Goal: Transaction & Acquisition: Purchase product/service

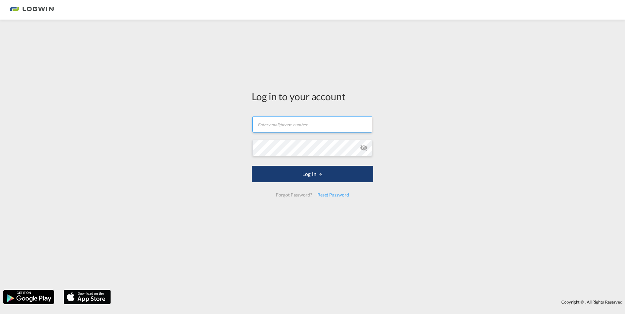
type input "[PERSON_NAME][EMAIL_ADDRESS][PERSON_NAME][DOMAIN_NAME]"
click at [331, 176] on button "Log In" at bounding box center [313, 174] width 122 height 16
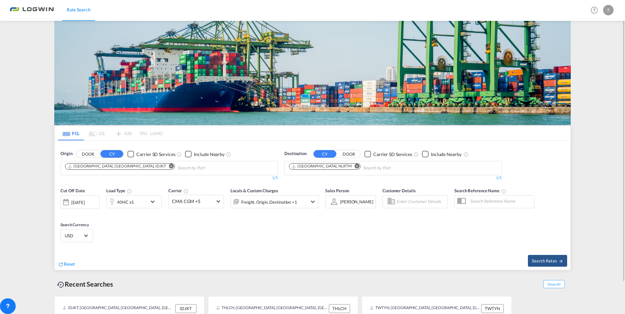
click at [169, 165] on md-icon "Remove" at bounding box center [171, 166] width 5 height 5
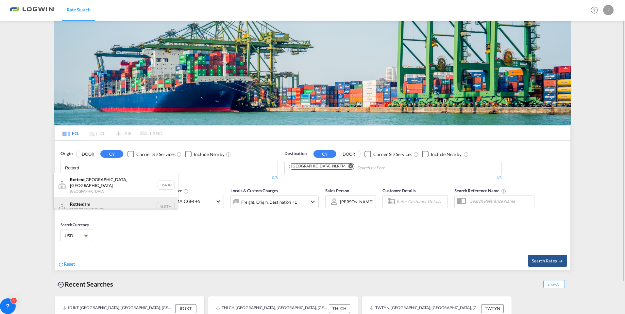
type input "Rotterd"
click at [88, 203] on div "Rotterd am [GEOGRAPHIC_DATA] NLRTM" at bounding box center [116, 207] width 124 height 20
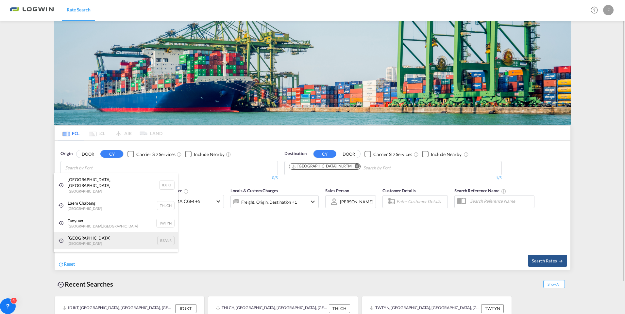
click at [76, 233] on div "Antwerp [GEOGRAPHIC_DATA] BEANR" at bounding box center [116, 241] width 124 height 18
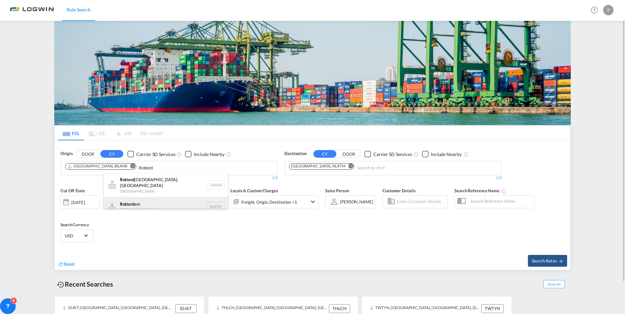
type input "Rotterd"
click at [128, 199] on div "Rotterd am [GEOGRAPHIC_DATA] NLRTM" at bounding box center [166, 207] width 124 height 20
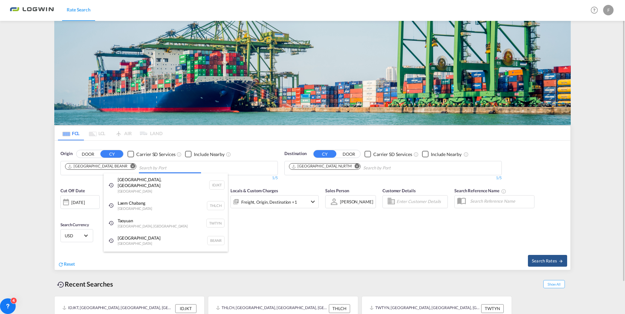
click at [115, 167] on body "Rate Search Rate Search Help Resources Product Release F My Profile Logout FCL …" at bounding box center [312, 157] width 625 height 314
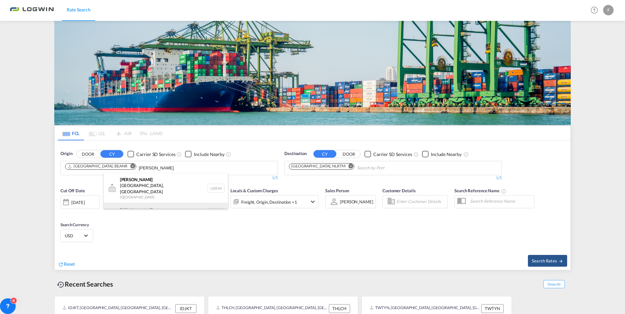
type input "[PERSON_NAME]"
click at [131, 203] on div "[PERSON_NAME] erdam [GEOGRAPHIC_DATA] NLRTM" at bounding box center [166, 213] width 124 height 20
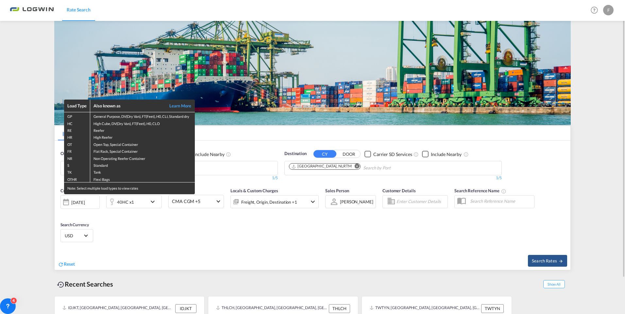
click at [185, 251] on div "Load Type Also known as Learn More GP General Purpose, DV(Dry Van), FT(Feet), H…" at bounding box center [312, 157] width 625 height 314
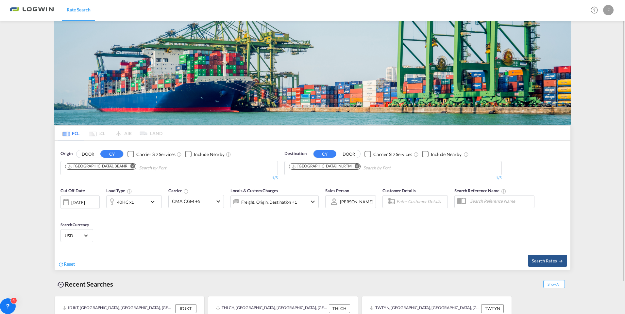
click at [355, 166] on md-icon "Remove" at bounding box center [357, 166] width 5 height 5
click at [129, 167] on body "Rate Search Rate Search Help Resources Product Release F My Profile Logout FCL …" at bounding box center [312, 157] width 625 height 314
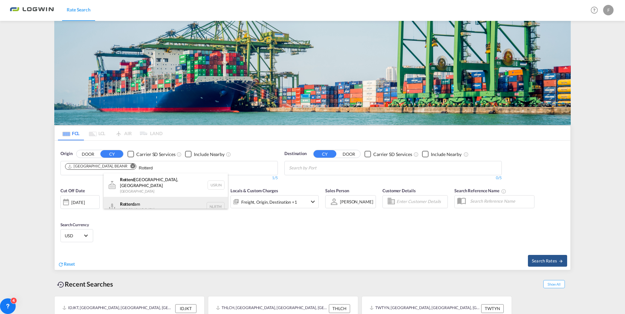
type input "Rotterd"
click at [125, 202] on div "Rotterd am [GEOGRAPHIC_DATA] NLRTM" at bounding box center [166, 207] width 124 height 20
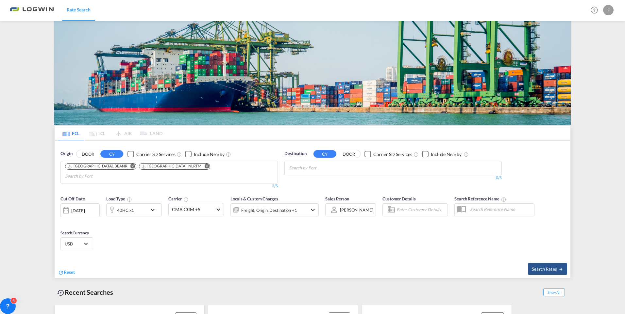
click at [302, 170] on body "Rate Search Rate Search Help Resources Product Release F My Profile Logout FCL …" at bounding box center [312, 157] width 625 height 314
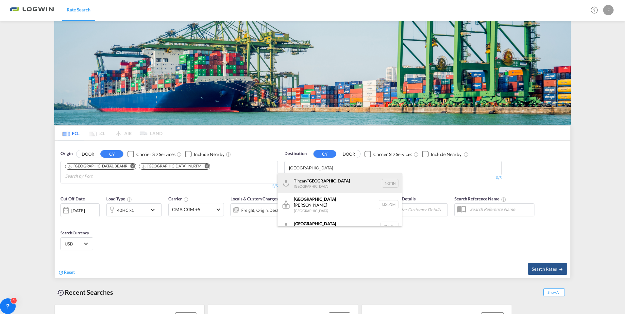
type input "[GEOGRAPHIC_DATA]"
click at [310, 180] on div "Tincan/ [GEOGRAPHIC_DATA] [GEOGRAPHIC_DATA] NGTIN" at bounding box center [340, 184] width 124 height 20
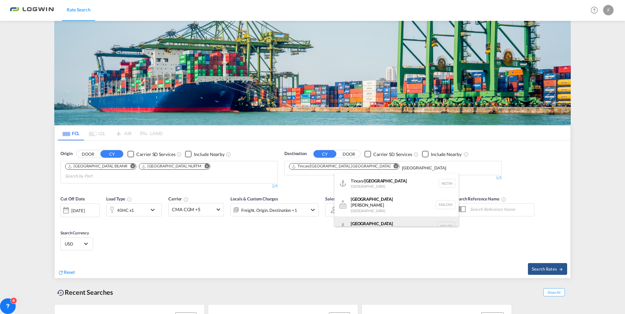
type input "[GEOGRAPHIC_DATA]"
click at [358, 217] on div "[GEOGRAPHIC_DATA] [GEOGRAPHIC_DATA] [GEOGRAPHIC_DATA]" at bounding box center [396, 227] width 124 height 20
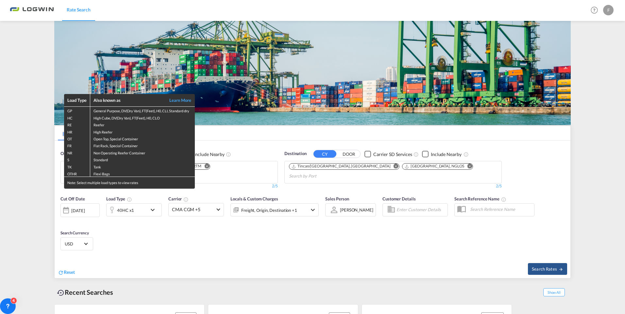
click at [223, 231] on div "Load Type Also known as Learn More GP General Purpose, DV(Dry Van), FT(Feet), H…" at bounding box center [312, 157] width 625 height 314
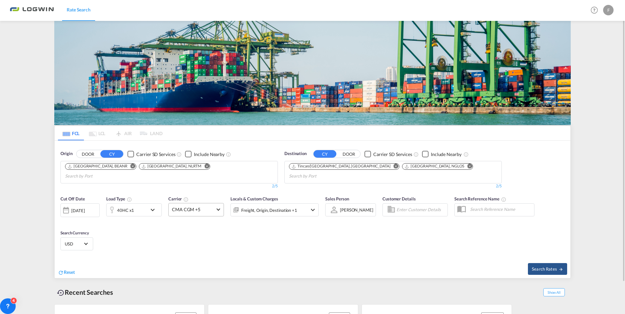
click at [217, 204] on md-select-value "CMA CGM +5" at bounding box center [196, 210] width 55 height 13
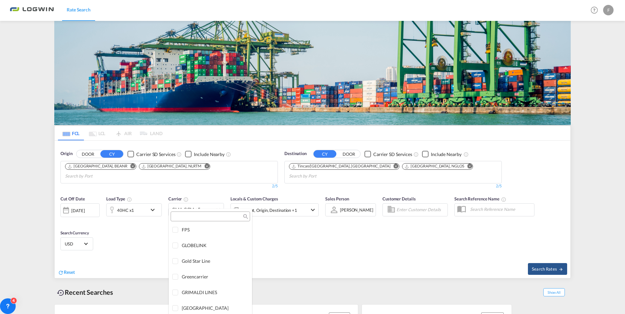
scroll to position [935, 0]
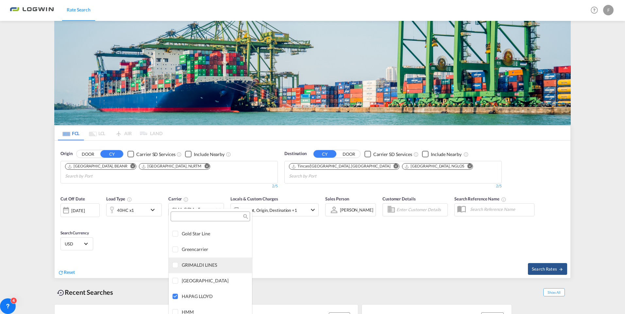
click at [176, 264] on div at bounding box center [175, 265] width 7 height 7
click at [538, 261] on md-backdrop at bounding box center [312, 157] width 625 height 314
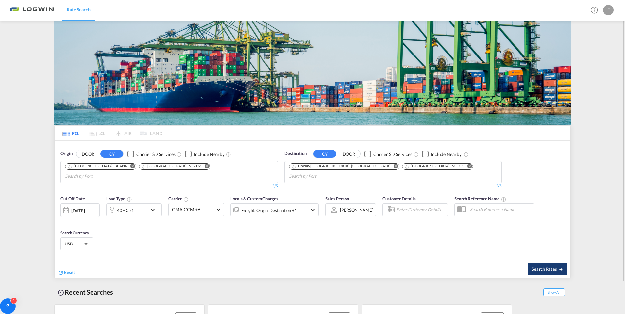
click at [543, 267] on span "Search Rates" at bounding box center [547, 269] width 31 height 5
type input "BEANR,NLRTM to NGTIN,NGLOS / [DATE]"
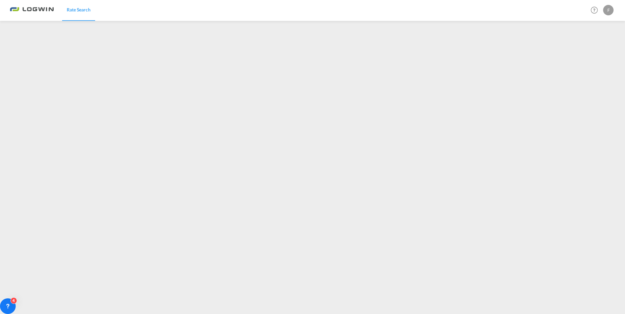
click at [606, 10] on div "F" at bounding box center [608, 10] width 10 height 10
click at [589, 51] on button "Logout" at bounding box center [601, 49] width 42 height 13
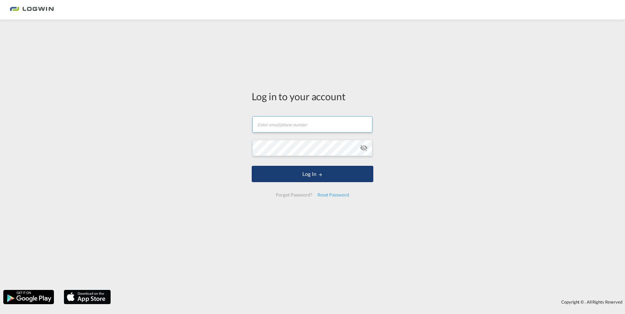
type input "[PERSON_NAME][EMAIL_ADDRESS][PERSON_NAME][DOMAIN_NAME]"
click at [280, 174] on button "Log In" at bounding box center [313, 174] width 122 height 16
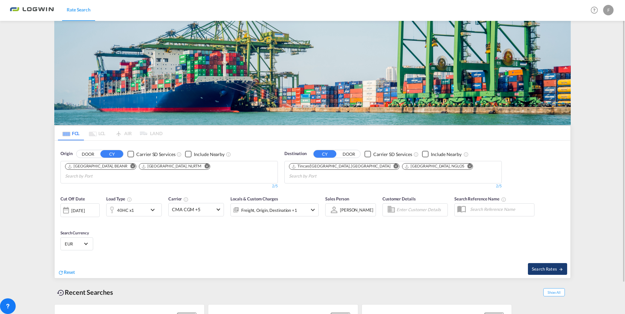
click at [536, 267] on span "Search Rates" at bounding box center [547, 269] width 31 height 5
type input "BEANR,NLRTM to NGTIN,NGLOS / [DATE]"
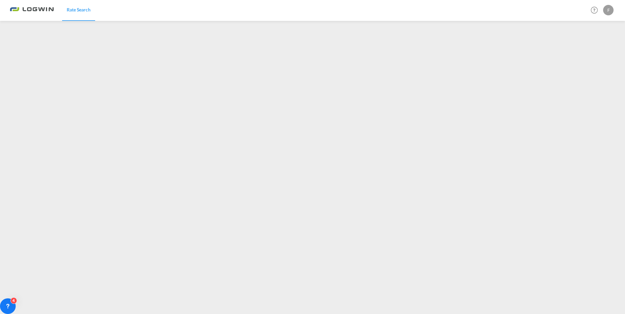
click at [610, 9] on div "F" at bounding box center [608, 10] width 10 height 10
click at [595, 50] on button "Logout" at bounding box center [601, 49] width 42 height 13
type input "[PERSON_NAME][EMAIL_ADDRESS][PERSON_NAME][DOMAIN_NAME]"
